Goal: Information Seeking & Learning: Learn about a topic

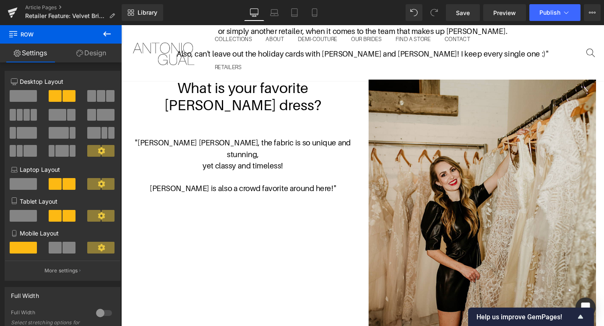
scroll to position [1036, 0]
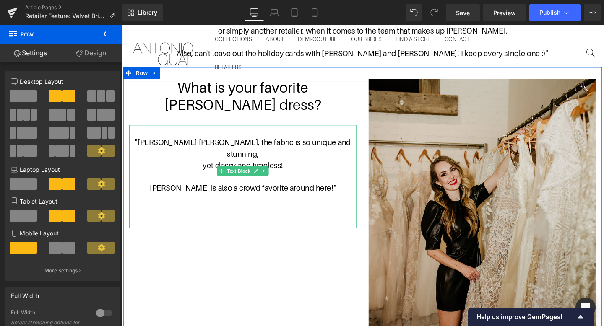
click at [316, 191] on p "[PERSON_NAME] is also a crowd favorite around here! "" at bounding box center [249, 197] width 239 height 12
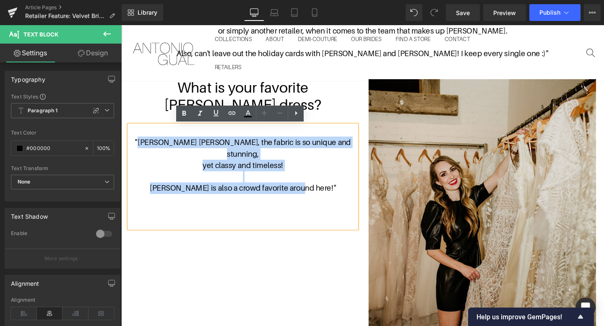
drag, startPoint x: 324, startPoint y: 184, endPoint x: 141, endPoint y: 151, distance: 186.8
click at [141, 151] on div ""[PERSON_NAME] [PERSON_NAME], the fabric is so unique and stunning, yet classy …" at bounding box center [249, 185] width 239 height 109
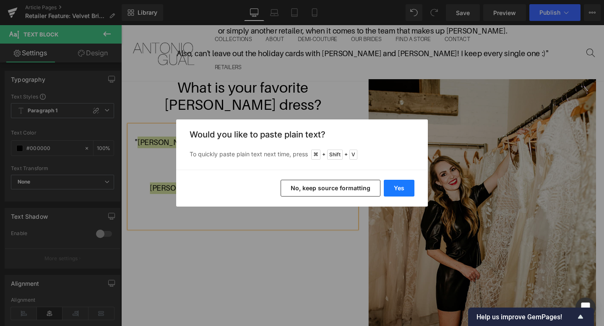
click at [406, 191] on button "Yes" at bounding box center [399, 188] width 31 height 17
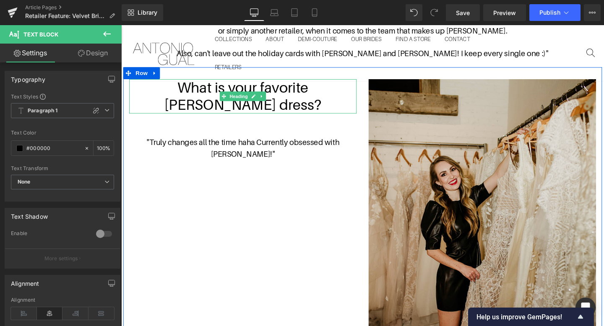
click at [281, 109] on h1 "What is your favorite [PERSON_NAME] dress?" at bounding box center [249, 100] width 239 height 36
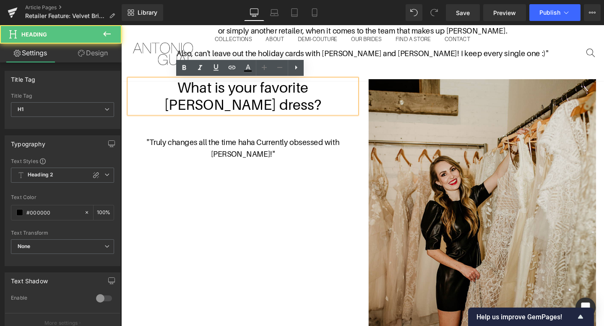
click at [277, 111] on h1 "What is your favorite [PERSON_NAME] dress?" at bounding box center [249, 100] width 239 height 36
click at [259, 108] on h1 "What is your favorite [PERSON_NAME] dress?" at bounding box center [249, 100] width 239 height 36
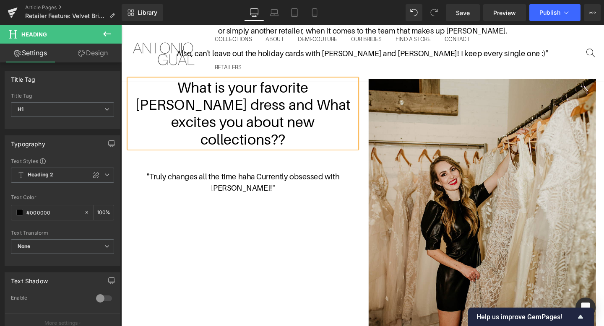
click at [217, 107] on h1 "What is your favorite [PERSON_NAME] dress and What excites you about new collec…" at bounding box center [249, 118] width 239 height 73
click at [312, 133] on h1 "What is your favorite [PERSON_NAME] dress and what excites you about new collec…" at bounding box center [249, 118] width 239 height 73
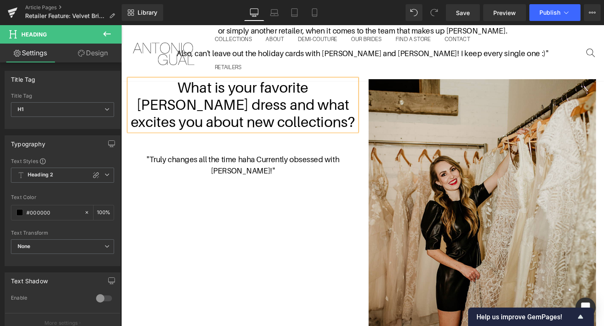
click at [172, 110] on h1 "What is your favorite [PERSON_NAME] dress and what excites you about new collec…" at bounding box center [249, 109] width 239 height 55
click at [327, 92] on h1 "What is your favorite [PERSON_NAME] gown and what excites you about new collect…" at bounding box center [249, 109] width 239 height 55
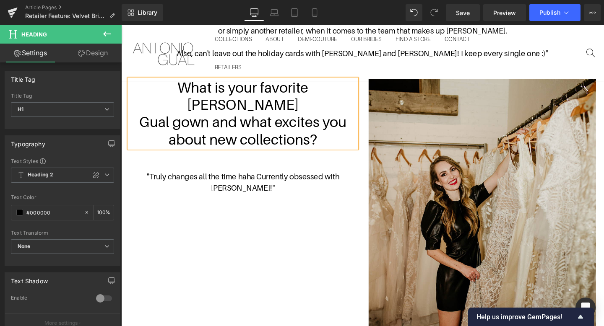
click at [329, 118] on h1 "Gual gown and what excites you about new collections?" at bounding box center [249, 136] width 239 height 36
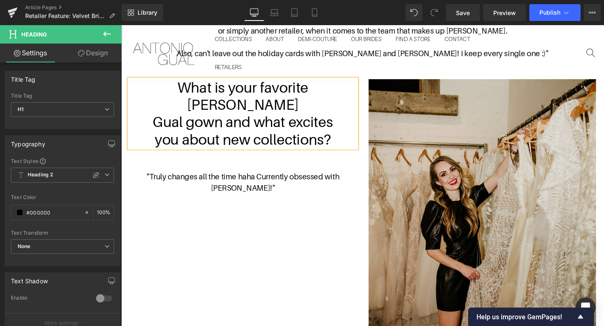
click at [355, 137] on h1 "you about new collections?" at bounding box center [249, 146] width 239 height 18
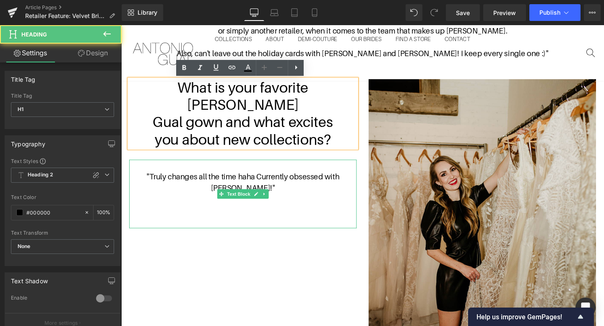
click at [282, 182] on p ""Truly changes all the time haha Currently obsessed with [PERSON_NAME]! "" at bounding box center [249, 191] width 239 height 24
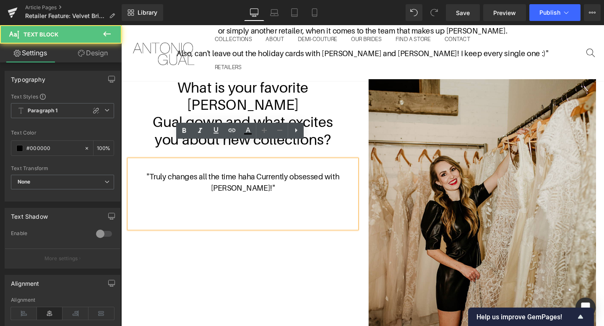
click at [263, 179] on p ""Truly changes all the time haha Currently obsessed with [PERSON_NAME]! "" at bounding box center [249, 191] width 239 height 24
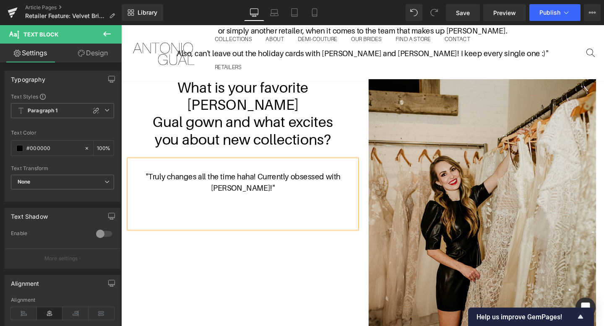
click at [294, 180] on p ""Truly changes all the time haha! Currently obsessed with [PERSON_NAME]! "" at bounding box center [249, 191] width 239 height 24
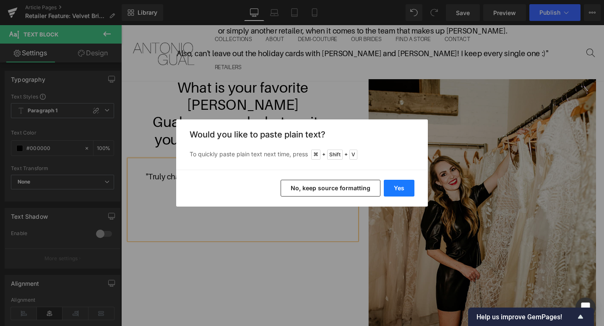
click at [393, 183] on button "Yes" at bounding box center [399, 188] width 31 height 17
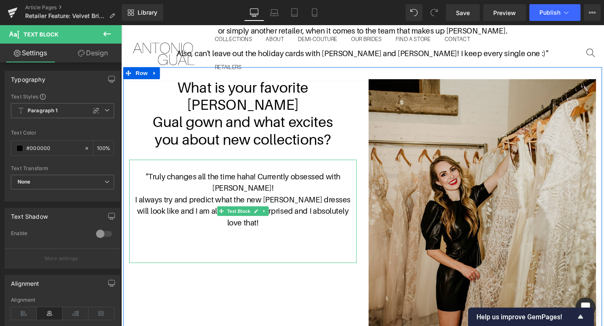
click at [272, 213] on p "I always try and predict what the new [PERSON_NAME] dresses will look like and …" at bounding box center [249, 221] width 239 height 36
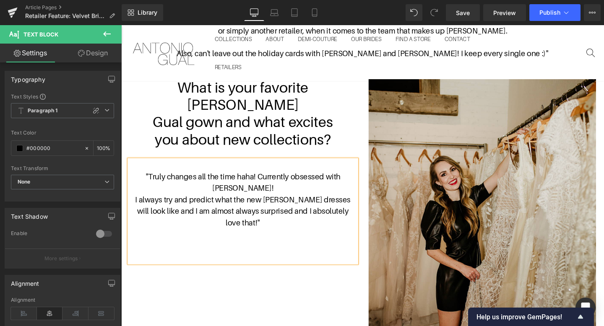
click at [287, 179] on p ""Truly changes all the time haha! Currently obsessed with [PERSON_NAME]!" at bounding box center [249, 191] width 239 height 24
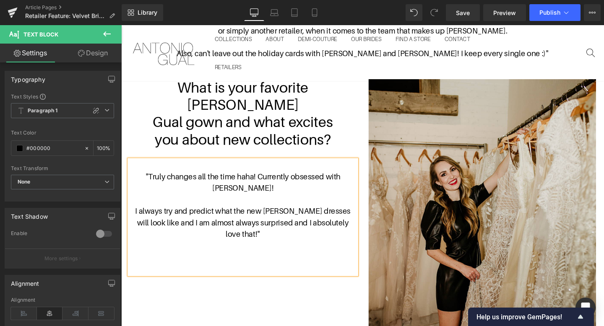
click at [266, 179] on p ""Truly changes all the time haha! Currently obsessed with [PERSON_NAME]!" at bounding box center [249, 191] width 239 height 24
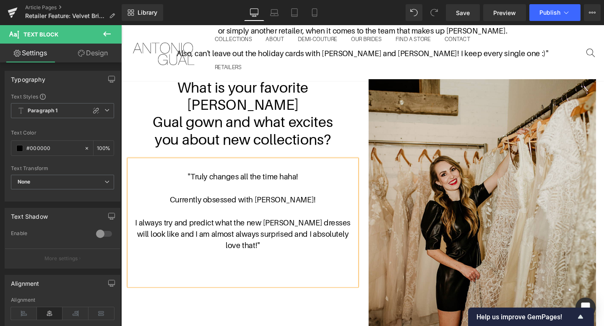
click at [318, 227] on p "I always try and predict what the new [PERSON_NAME] dresses will look like and …" at bounding box center [249, 245] width 239 height 36
click at [302, 239] on p "dresses will look like and I am almost always surprised and I absolutely love t…" at bounding box center [249, 251] width 239 height 24
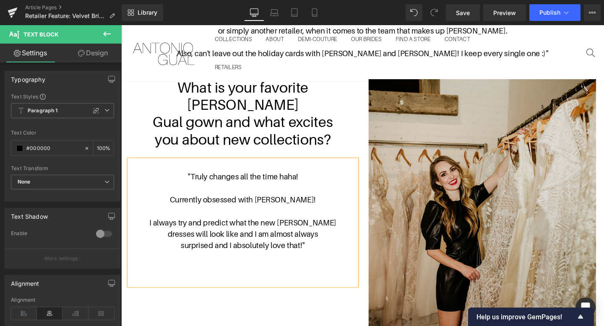
click at [303, 264] on p at bounding box center [249, 270] width 239 height 12
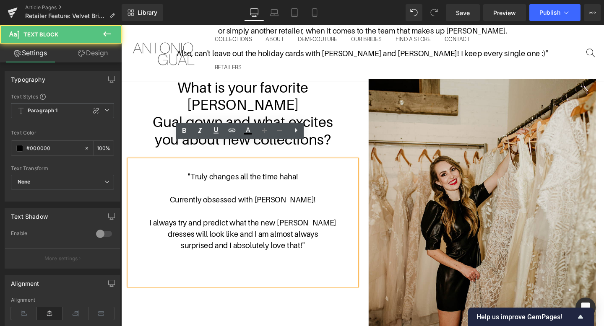
click at [317, 312] on div "What is your favorite [PERSON_NAME] gown and what excites you about new collect…" at bounding box center [375, 258] width 504 height 376
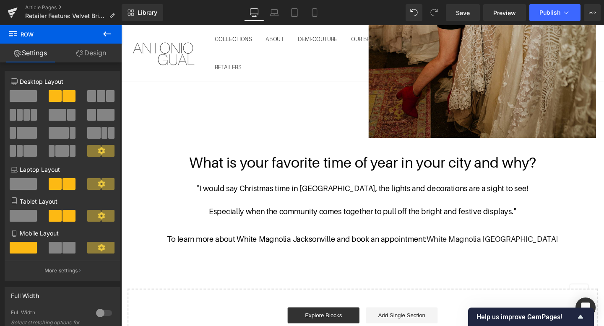
scroll to position [1345, 0]
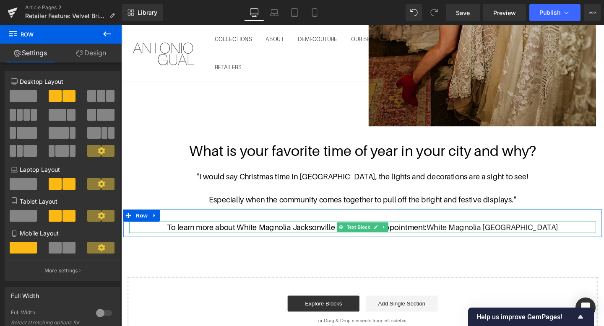
click at [339, 237] on p "To learn more about White Magnolia Jacksonville and book an appointment: White …" at bounding box center [375, 238] width 491 height 12
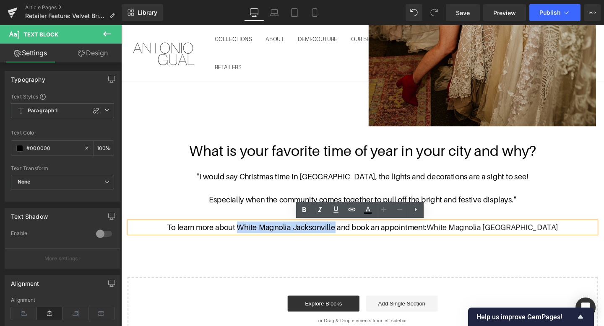
drag, startPoint x: 361, startPoint y: 237, endPoint x: 261, endPoint y: 239, distance: 100.3
click at [261, 239] on p "To learn more about White Magnolia Jacksonville and book an appointment: White …" at bounding box center [375, 238] width 491 height 12
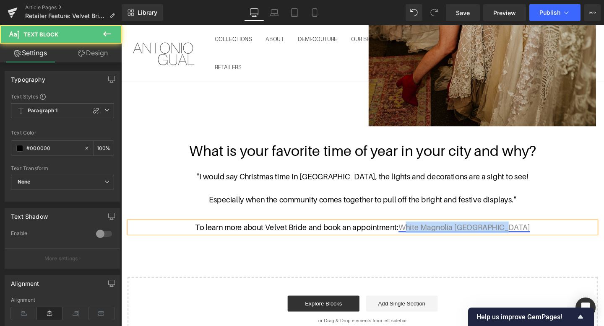
drag, startPoint x: 559, startPoint y: 238, endPoint x: 436, endPoint y: 242, distance: 123.4
click at [436, 242] on p "To learn more about Velvet Bride and book an appointment: White Magnolia [GEOGR…" at bounding box center [375, 238] width 491 height 12
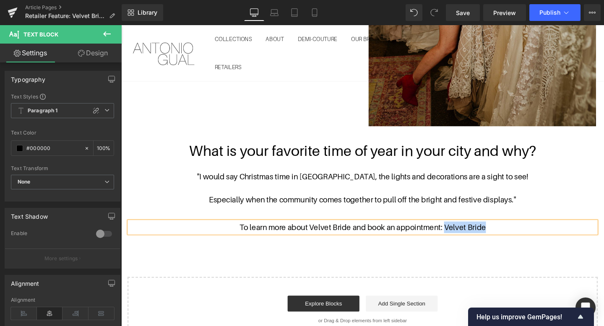
drag, startPoint x: 520, startPoint y: 238, endPoint x: 463, endPoint y: 238, distance: 56.2
click at [463, 238] on p "To learn more about Velvet Bride and book an appointment: Velvet Bride" at bounding box center [375, 238] width 491 height 12
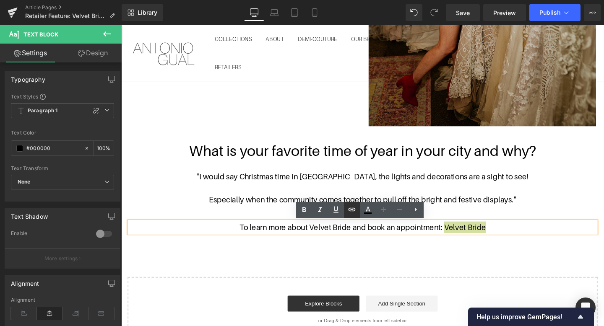
click at [355, 210] on icon at bounding box center [351, 209] width 7 height 3
click at [506, 247] on input "text" at bounding box center [484, 244] width 129 height 21
paste input "[URL][DOMAIN_NAME]"
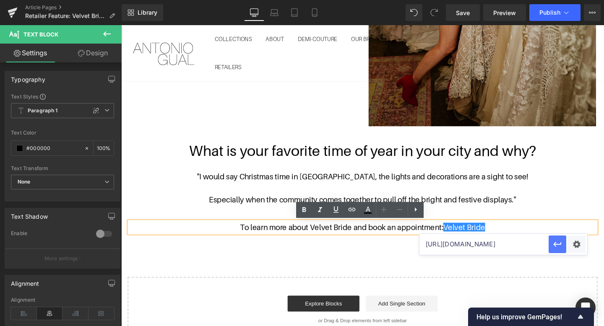
type input "[URL][DOMAIN_NAME]"
click at [558, 243] on icon "button" at bounding box center [558, 245] width 10 height 10
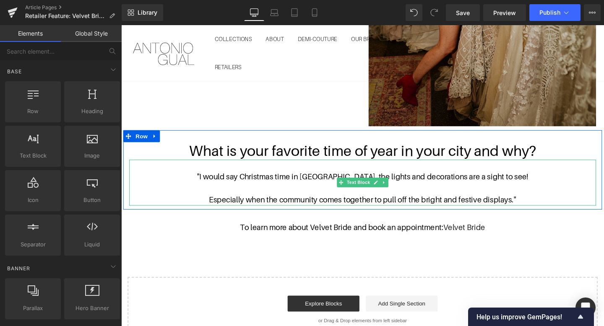
click at [530, 207] on p "Especially when the community comes together to pull off the bright and festive…" at bounding box center [375, 209] width 491 height 12
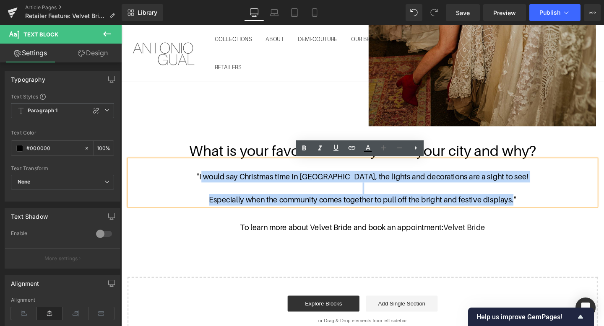
drag, startPoint x: 533, startPoint y: 207, endPoint x: 225, endPoint y: 184, distance: 309.7
click at [225, 184] on div ""I would say Christmas time in [GEOGRAPHIC_DATA], the lights and decorations ar…" at bounding box center [375, 191] width 491 height 48
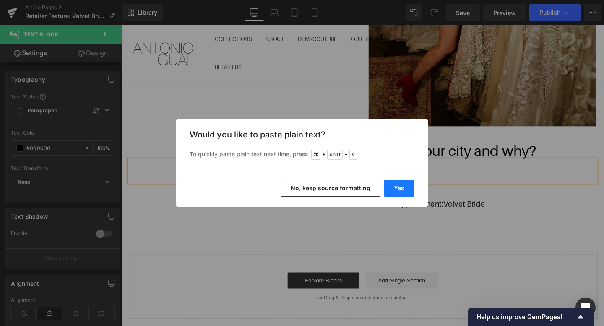
click at [390, 182] on button "Yes" at bounding box center [399, 188] width 31 height 17
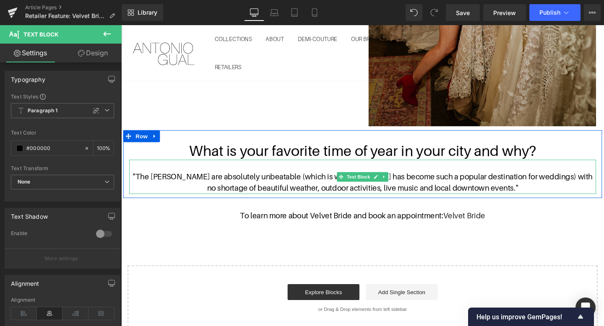
click at [560, 183] on p ""The [PERSON_NAME] are absolutely unbeatable (which is why [US_STATE] has becom…" at bounding box center [375, 191] width 491 height 24
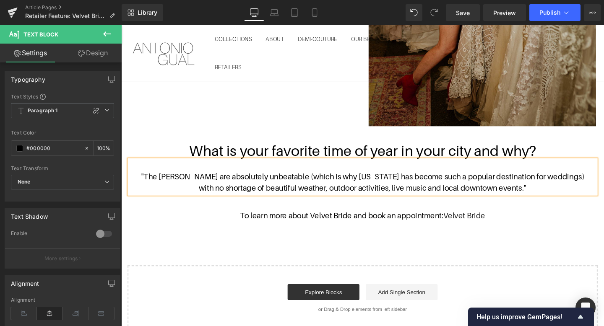
click at [600, 184] on p ""The [PERSON_NAME] are absolutely unbeatable (which is why [US_STATE] has becom…" at bounding box center [375, 185] width 491 height 12
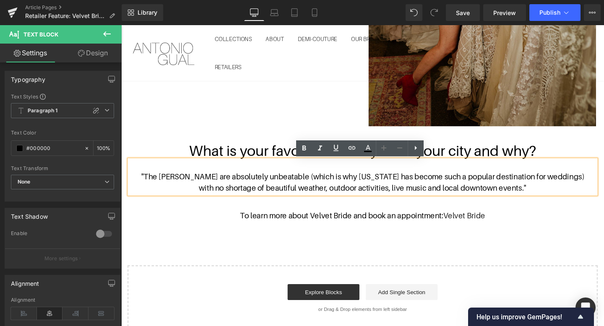
click at [547, 196] on p "with no shortage of beautiful weather, outdoor activities, live music and local…" at bounding box center [375, 197] width 491 height 12
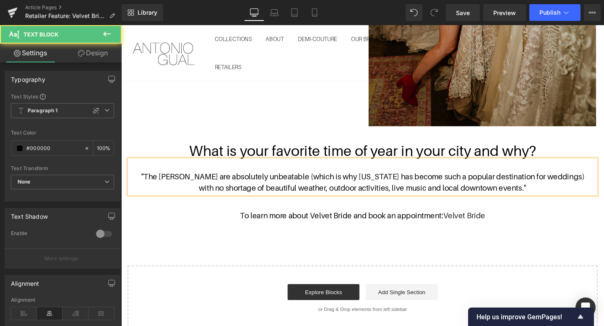
click at [561, 195] on p "with no shortage of beautiful weather, outdoor activities, live music and local…" at bounding box center [375, 197] width 491 height 12
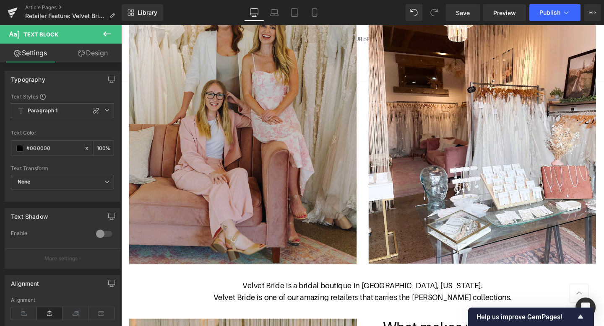
scroll to position [0, 0]
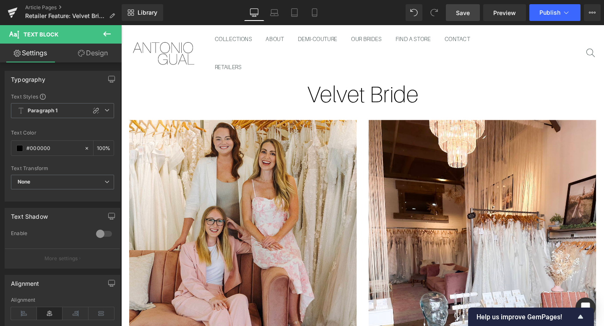
click at [477, 19] on link "Save" at bounding box center [463, 12] width 34 height 17
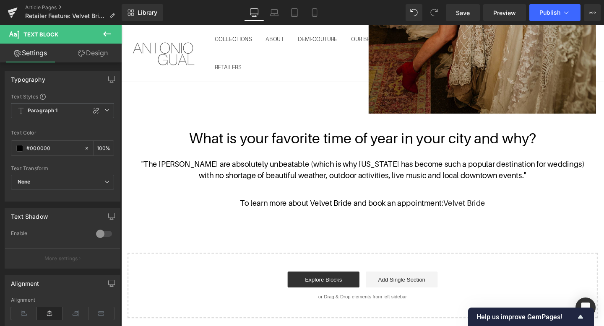
scroll to position [1358, 0]
